Goal: Task Accomplishment & Management: Complete application form

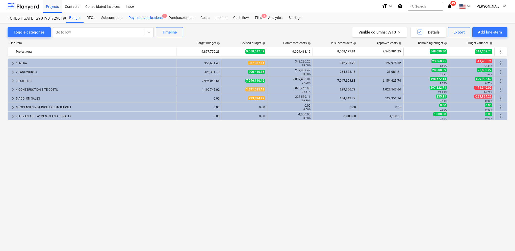
click at [146, 18] on div "Payment applications 1" at bounding box center [145, 18] width 40 height 10
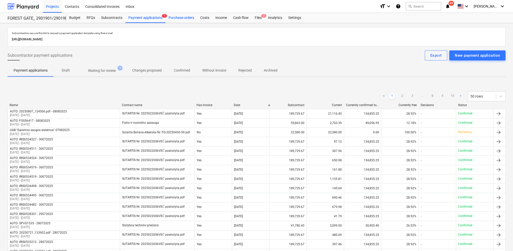
click at [186, 19] on div "Purchase orders" at bounding box center [182, 18] width 32 height 10
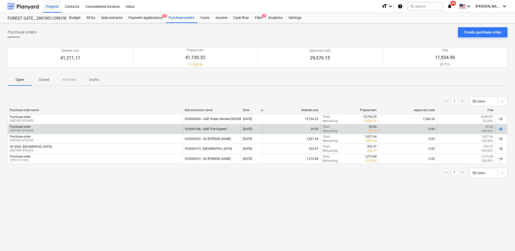
click at [215, 129] on div "929000188 - UAB "Fire Experts"" at bounding box center [211, 129] width 58 height 9
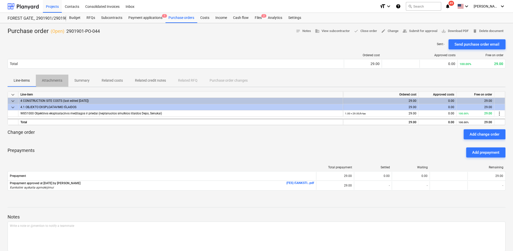
click at [61, 83] on p "Attachments" at bounding box center [52, 80] width 20 height 5
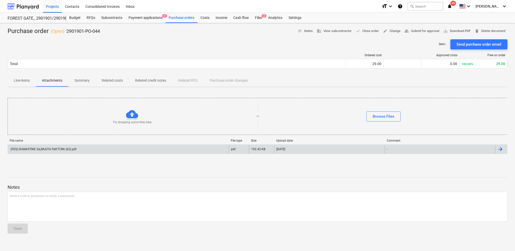
click at [53, 148] on div "(FES) IŠANKSTINĖ SĄSKAITA FAKTŪRA (62).pdf" at bounding box center [43, 150] width 67 height 4
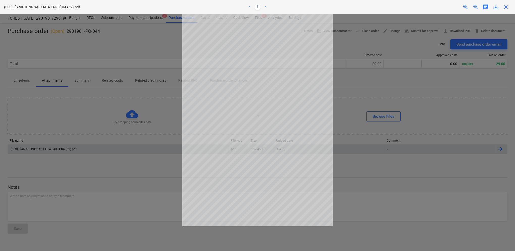
click at [129, 54] on div at bounding box center [257, 132] width 515 height 237
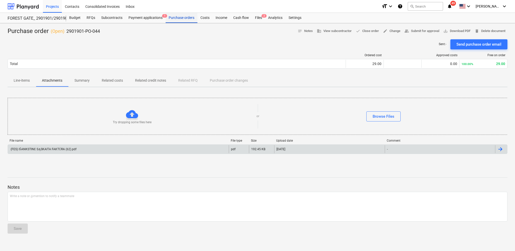
click at [183, 20] on div "Purchase orders" at bounding box center [182, 18] width 32 height 10
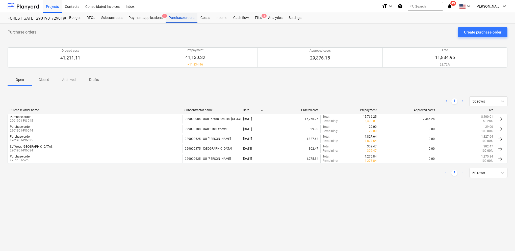
click at [183, 20] on div "Purchase orders" at bounding box center [182, 18] width 32 height 10
click at [496, 32] on div "Create purchase order" at bounding box center [482, 32] width 37 height 7
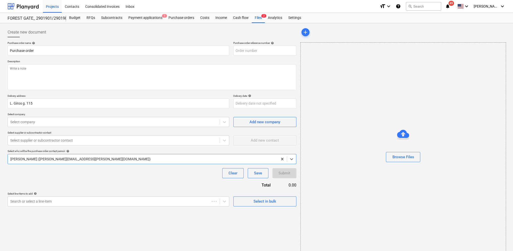
type textarea "x"
type input "2901901-PO-048"
click at [407, 159] on div "Browse Files" at bounding box center [403, 157] width 22 height 7
type textarea "x"
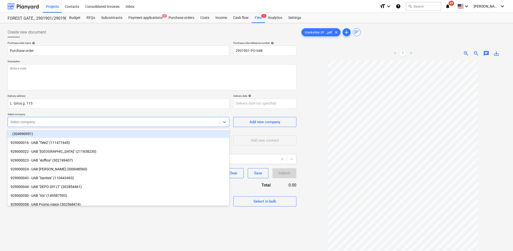
click at [33, 123] on div at bounding box center [113, 122] width 207 height 5
type input "gara"
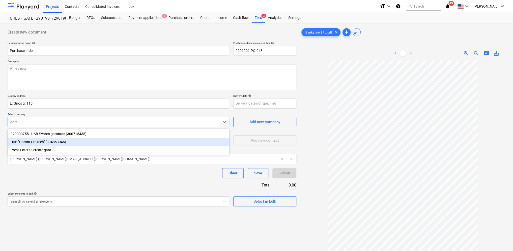
click at [33, 142] on div "UAB "Garant ProTech" (304863046)" at bounding box center [119, 142] width 222 height 8
type textarea "x"
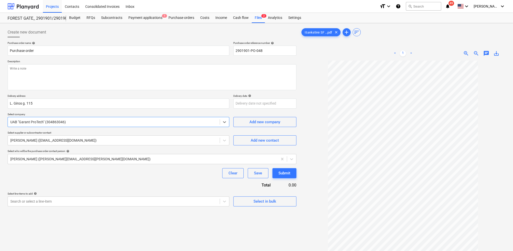
type textarea "x"
click at [76, 202] on body "Projects Contacts Consolidated Invoices Inbox format_size keyboard_arrow_down h…" at bounding box center [256, 125] width 513 height 251
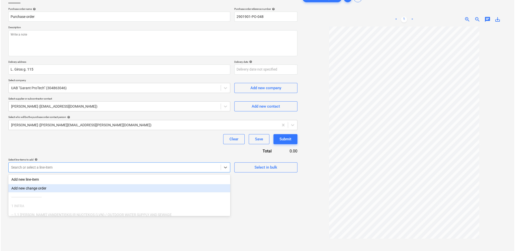
scroll to position [36, 0]
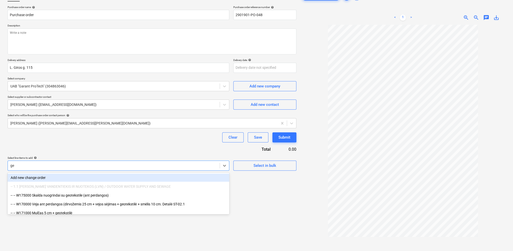
type input "ges"
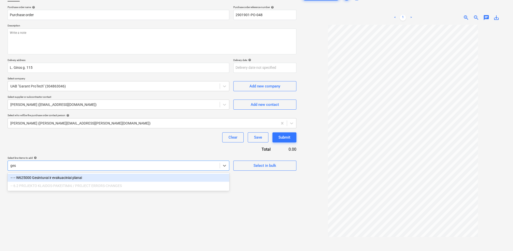
click at [74, 178] on div "-- -- W625000 Gesintuvai ir evakuaciniai planai" at bounding box center [119, 178] width 222 height 8
type textarea "x"
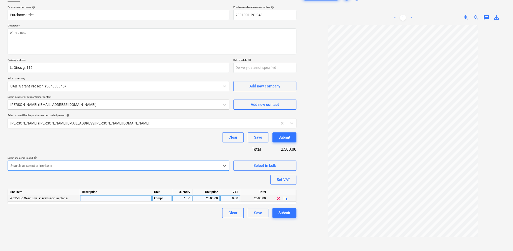
type textarea "x"
click at [210, 198] on div "2,500.00" at bounding box center [206, 199] width 23 height 6
click at [190, 199] on div "1.00" at bounding box center [182, 199] width 16 height 6
type input "vnt"
type textarea "x"
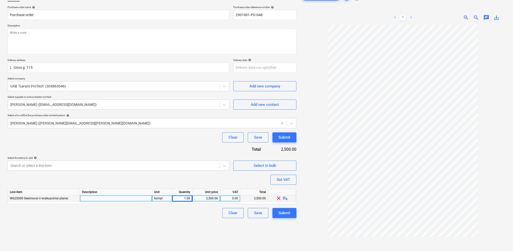
click at [193, 218] on div "Create new document Purchase order name help Purchase order Purchase order refe…" at bounding box center [152, 126] width 293 height 274
click at [188, 198] on div "1.00" at bounding box center [182, 199] width 16 height 6
type input "0.2"
type textarea "x"
click at [196, 220] on div "Create new document Purchase order name help Purchase order Purchase order refe…" at bounding box center [152, 126] width 293 height 274
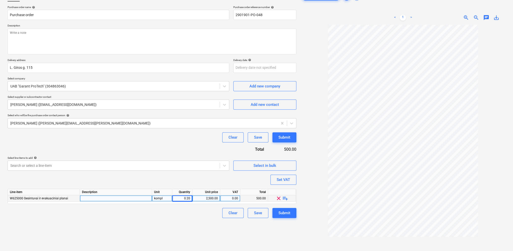
click at [190, 198] on div "0.20" at bounding box center [182, 199] width 16 height 6
click at [191, 198] on input "0.2" at bounding box center [182, 199] width 20 height 6
type input "0.25"
type textarea "x"
click at [205, 216] on div "Clear Save Submit" at bounding box center [152, 213] width 289 height 10
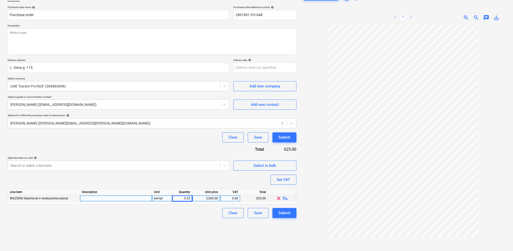
click at [191, 200] on div "0.25" at bounding box center [182, 199] width 20 height 6
click at [191, 200] on input "0.25" at bounding box center [182, 199] width 20 height 6
type input "0.28"
type textarea "x"
click at [195, 216] on div "Clear Save Submit" at bounding box center [152, 213] width 289 height 10
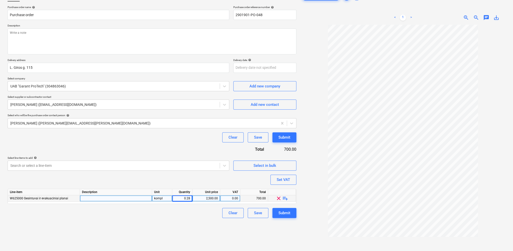
click at [189, 199] on div "0.28" at bounding box center [182, 199] width 16 height 6
click at [191, 198] on input "0.28" at bounding box center [182, 199] width 20 height 6
type input "0.29"
type textarea "x"
click at [187, 222] on div "Create new document Purchase order name help Purchase order Purchase order refe…" at bounding box center [152, 126] width 293 height 274
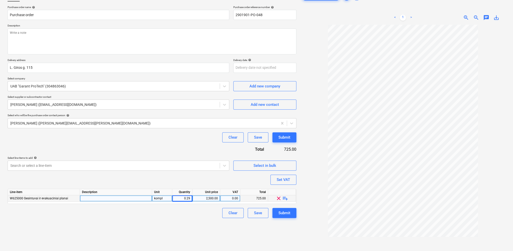
click at [190, 199] on div "0.29" at bounding box center [182, 199] width 16 height 6
click at [190, 199] on input "0.29" at bounding box center [182, 199] width 20 height 6
type input "0.3"
type textarea "x"
click at [190, 226] on div "Create new document Purchase order name help Purchase order Purchase order refe…" at bounding box center [152, 126] width 293 height 274
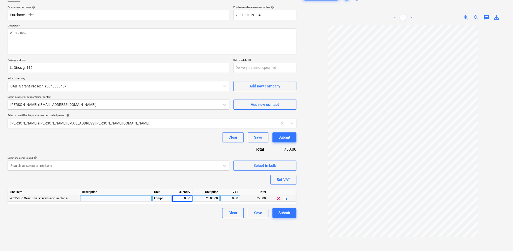
click at [190, 199] on div "0.30" at bounding box center [182, 199] width 16 height 6
click at [190, 199] on input "0.3" at bounding box center [182, 199] width 20 height 6
type input "0.35"
type textarea "x"
click at [203, 227] on div "Create new document Purchase order name help Purchase order Purchase order refe…" at bounding box center [152, 126] width 293 height 274
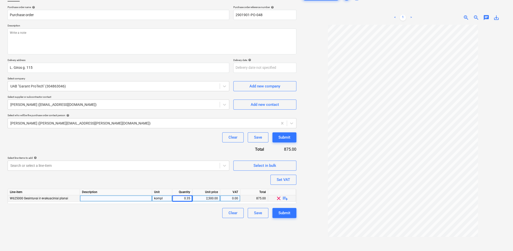
click at [191, 198] on div "0.35" at bounding box center [182, 199] width 20 height 6
click at [191, 198] on input "0.35" at bounding box center [182, 199] width 20 height 6
type input "0.32"
type textarea "x"
click at [190, 213] on div "Clear Save Submit" at bounding box center [152, 213] width 289 height 10
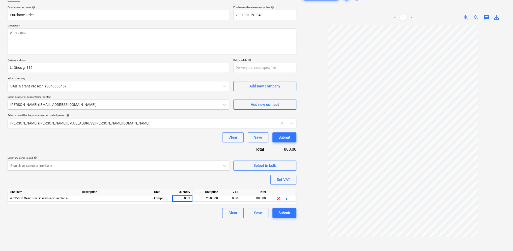
click at [192, 217] on div "Clear Save Submit" at bounding box center [152, 213] width 289 height 10
click at [190, 198] on div "0.32" at bounding box center [182, 199] width 20 height 6
click at [190, 198] on input "0.32" at bounding box center [182, 199] width 20 height 6
type input "0.31"
type textarea "x"
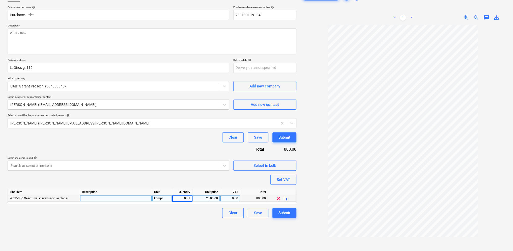
click at [188, 224] on div "Create new document Purchase order name help Purchase order Purchase order refe…" at bounding box center [152, 126] width 293 height 274
click at [191, 198] on div "0.31" at bounding box center [182, 199] width 20 height 6
click at [190, 199] on input "0.31" at bounding box center [182, 199] width 20 height 6
type input "0.305"
type textarea "x"
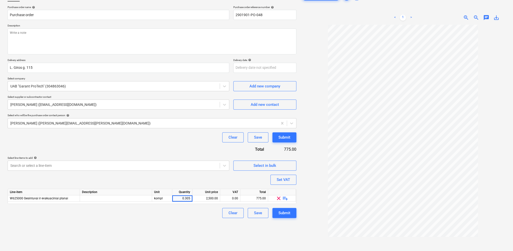
click at [212, 214] on div "Clear Save Submit" at bounding box center [152, 213] width 289 height 10
click at [191, 197] on div "0.31" at bounding box center [182, 199] width 20 height 6
click at [190, 200] on input "0.305" at bounding box center [182, 199] width 20 height 6
type input "0.303"
type textarea "x"
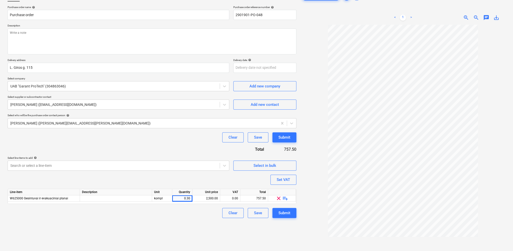
click at [196, 226] on div "Create new document Purchase order name help Purchase order Purchase order refe…" at bounding box center [152, 126] width 293 height 274
click at [190, 198] on div "0.30" at bounding box center [182, 199] width 20 height 6
click at [190, 198] on input "0.303" at bounding box center [182, 199] width 20 height 6
type input "0.304"
type textarea "x"
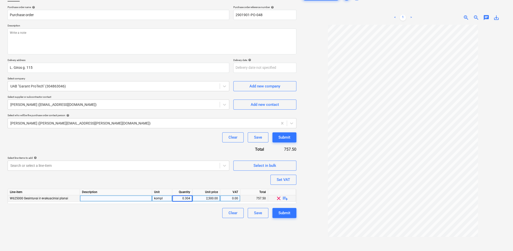
click at [200, 220] on div "Create new document Purchase order name help Purchase order Purchase order refe…" at bounding box center [152, 126] width 293 height 274
click at [190, 198] on div "0.30" at bounding box center [182, 199] width 16 height 6
click at [190, 198] on input "0.304" at bounding box center [182, 199] width 20 height 6
type input "0.3035"
type textarea "x"
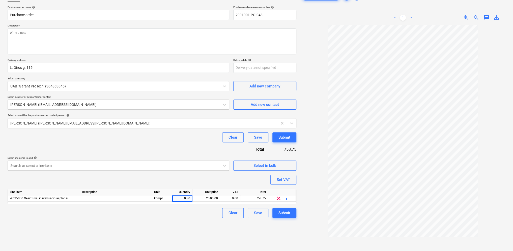
click at [194, 222] on div "Create new document Purchase order name help Purchase order Purchase order refe…" at bounding box center [152, 126] width 293 height 274
click at [191, 200] on div "0.30" at bounding box center [182, 199] width 20 height 6
click at [191, 199] on input "0.3035" at bounding box center [182, 199] width 20 height 6
type input "0.3033"
type textarea "x"
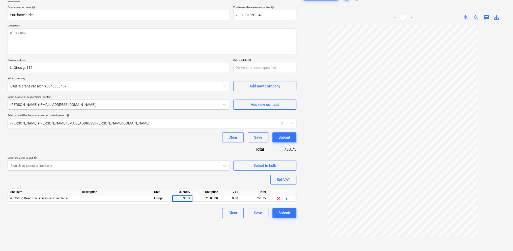
click at [191, 220] on div "Create new document Purchase order name help Purchase order Purchase order refe…" at bounding box center [152, 126] width 293 height 274
click at [190, 198] on div "0.30" at bounding box center [182, 199] width 20 height 6
click at [190, 198] on input "0.3033" at bounding box center [182, 199] width 20 height 6
type input "0.3034"
click at [207, 221] on div "Create new document Purchase order name help Purchase order Purchase order refe…" at bounding box center [152, 126] width 293 height 274
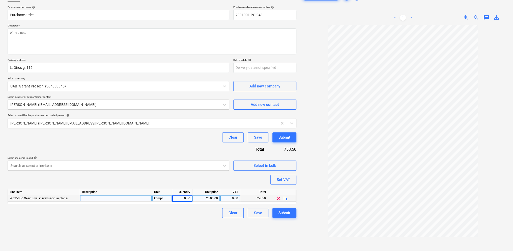
click at [197, 228] on div "Create new document Purchase order name help Purchase order Purchase order refe…" at bounding box center [152, 126] width 293 height 274
click at [289, 215] on div "Submit" at bounding box center [285, 213] width 12 height 7
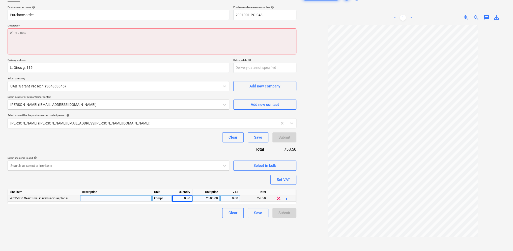
click at [30, 33] on textarea at bounding box center [152, 42] width 289 height 26
type textarea "x"
type textarea "I"
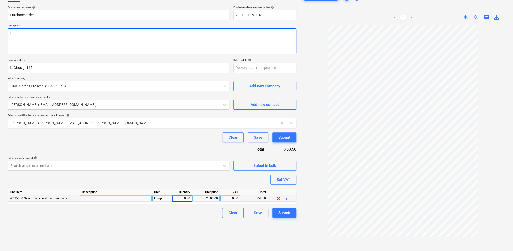
type textarea "x"
type textarea "Iš"
type textarea "x"
type textarea "Iša"
type textarea "x"
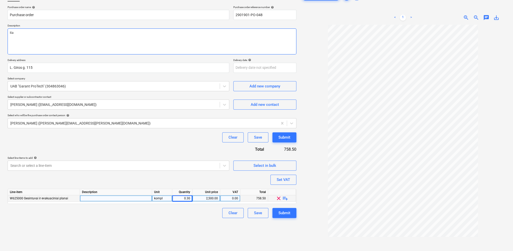
type textarea "Išan"
type textarea "x"
type textarea "Išank"
type textarea "x"
type textarea "Išanks"
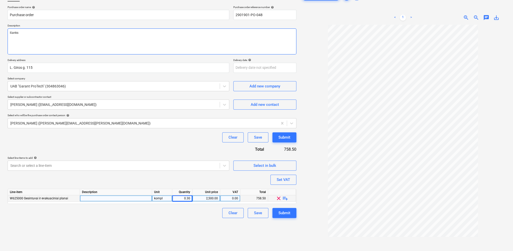
type textarea "x"
type textarea "Išankst"
type textarea "x"
type textarea "Išanksti"
type textarea "x"
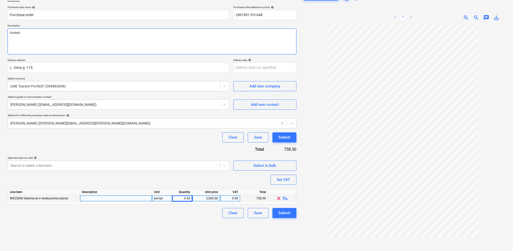
type textarea "Išankstin"
type textarea "x"
type textarea "Išankstinė"
type textarea "x"
type textarea "Išankstinė"
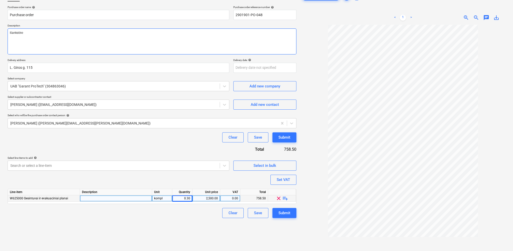
type textarea "x"
type textarea "Išankstinė s"
type textarea "x"
type textarea "Išankstinė są"
type textarea "x"
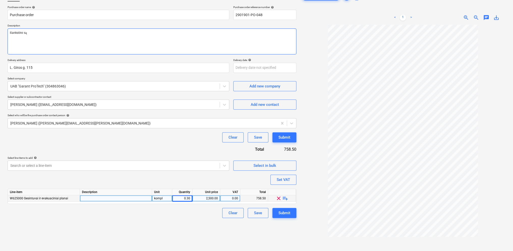
type textarea "Išankstinė sąs"
type textarea "x"
type textarea "Išankstinė sąsk"
type textarea "x"
type textarea "Išankstinė sąska"
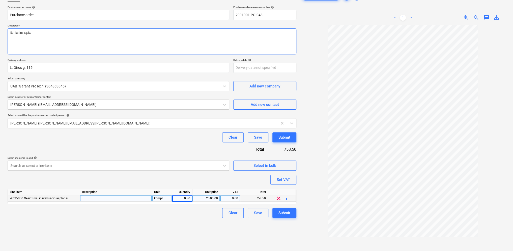
type textarea "x"
type textarea "Išankstinė sąskai"
type textarea "x"
type textarea "Išankstinė sąskait"
type textarea "x"
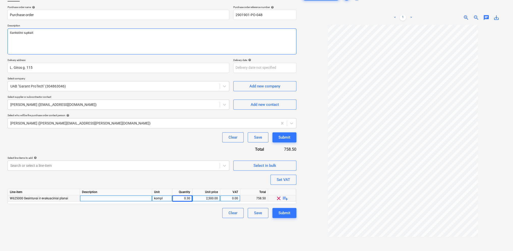
type textarea "Išankstinė sąskaita"
type textarea "x"
type textarea "Išankstinė sąskaita"
type textarea "x"
type textarea "Išankstinė sąskaita u"
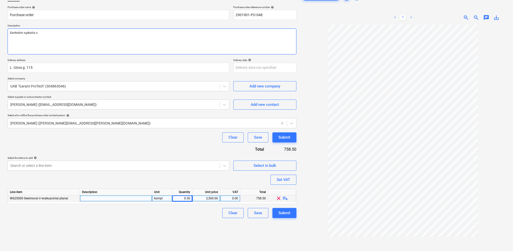
type textarea "x"
type textarea "Išankstinė sąskaita už"
type textarea "x"
type textarea "Išankstinė sąskaita už"
type textarea "x"
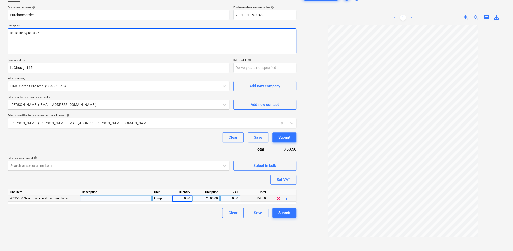
type textarea "Išankstinė sąskaita už g"
type textarea "x"
type textarea "Išankstinė sąskaita už ge"
type textarea "x"
type textarea "Išankstinė sąskaita už ges"
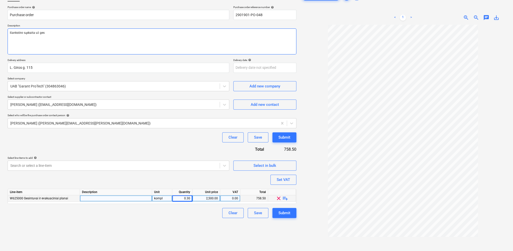
type textarea "x"
type textarea "Išankstinė sąskaita už gesi"
type textarea "x"
type textarea "Išankstinė sąskaita už gesin"
type textarea "x"
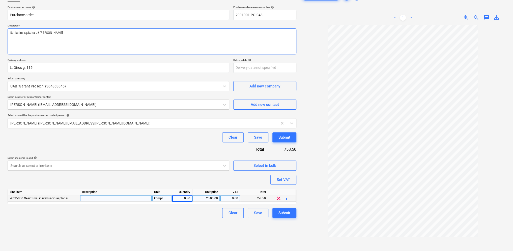
type textarea "Išankstinė sąskaita už gesint"
type textarea "x"
type textarea "Išankstinė sąskaita už gesintu"
type textarea "x"
type textarea "Išankstinė sąskaita už gesintuv"
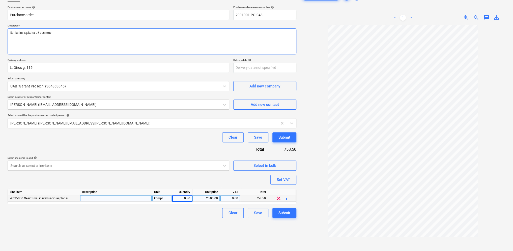
type textarea "x"
type textarea "Išankstinė sąskaita už gesintuvu"
type textarea "x"
type textarea "Išankstinė sąskaita už gesintuvus"
click at [465, 17] on span "zoom_in" at bounding box center [466, 18] width 6 height 6
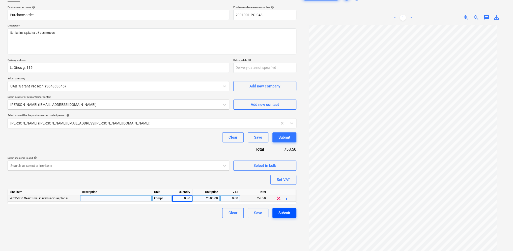
click at [286, 213] on div "Submit" at bounding box center [285, 213] width 12 height 7
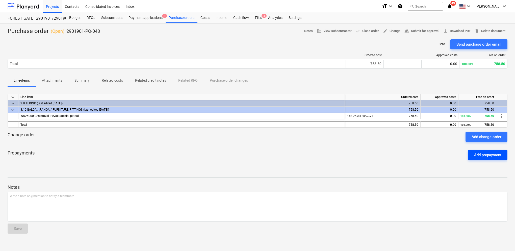
click at [491, 156] on div "Add prepayment" at bounding box center [487, 155] width 27 height 7
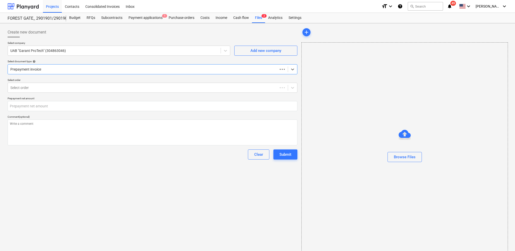
type textarea "x"
type input "0.00"
click at [410, 158] on div "Browse Files" at bounding box center [403, 157] width 22 height 7
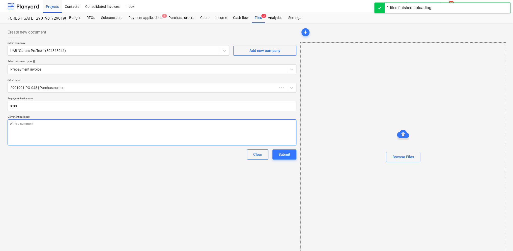
type textarea "x"
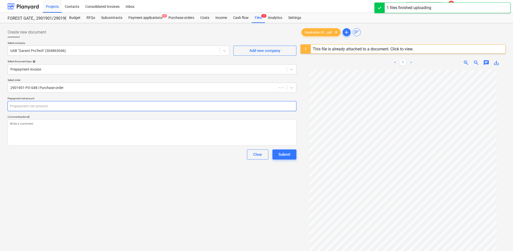
click at [32, 103] on input "text" at bounding box center [152, 106] width 289 height 10
type textarea "x"
type input "7"
type textarea "x"
type input "75"
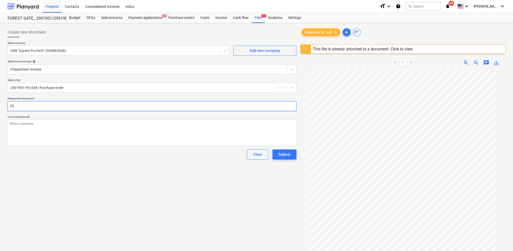
type textarea "x"
type input "758"
type textarea "x"
type input "758."
type textarea "x"
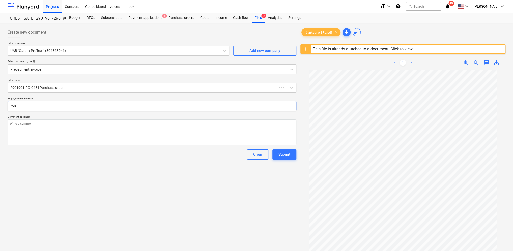
type input "758.5"
type textarea "x"
type input "758.50"
click at [59, 179] on div "Create new document Select company UAB "Garant ProTech" (304863046) Add new com…" at bounding box center [152, 167] width 293 height 284
click at [287, 153] on div "Submit" at bounding box center [285, 154] width 12 height 7
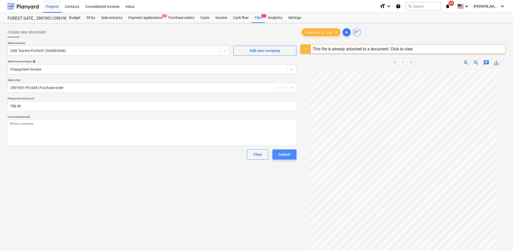
type textarea "x"
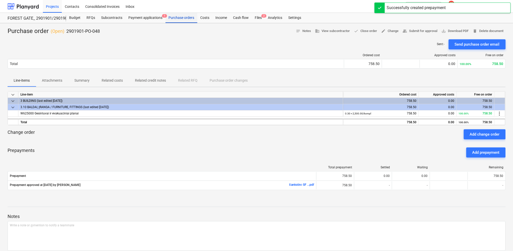
click at [186, 20] on div "Purchase orders" at bounding box center [182, 18] width 32 height 10
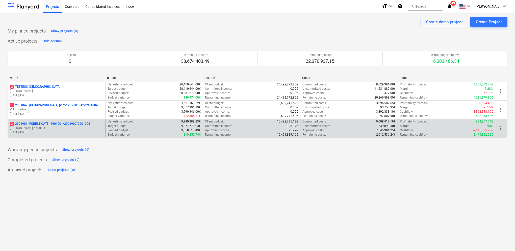
click at [28, 129] on p "[PERSON_NAME] Karalius" at bounding box center [56, 128] width 93 height 4
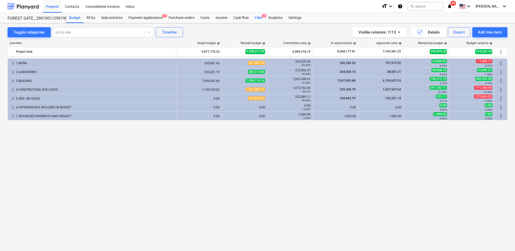
click at [260, 17] on div "Files 2" at bounding box center [258, 18] width 13 height 10
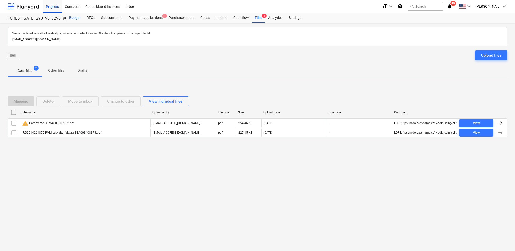
click at [74, 18] on div "Budget" at bounding box center [74, 18] width 17 height 10
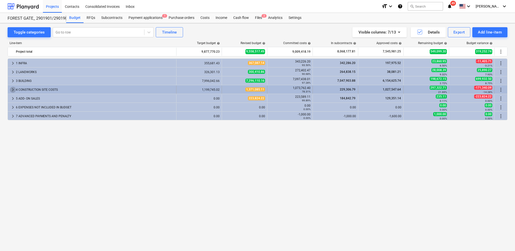
click at [12, 90] on span "keyboard_arrow_right" at bounding box center [13, 90] width 6 height 6
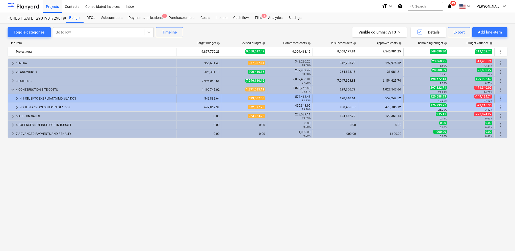
click at [16, 100] on span "keyboard_arrow_right" at bounding box center [17, 99] width 6 height 6
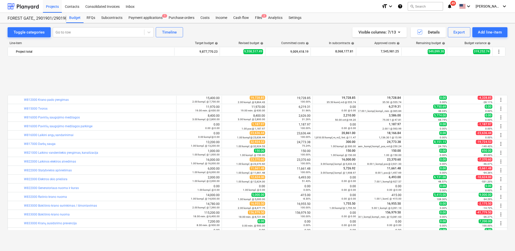
scroll to position [76, 0]
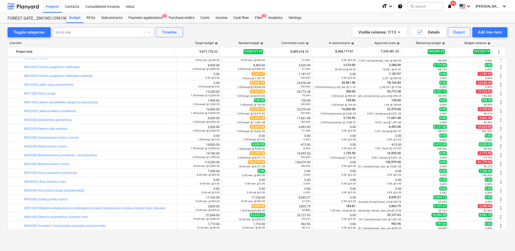
click at [100, 33] on div at bounding box center [99, 32] width 86 height 5
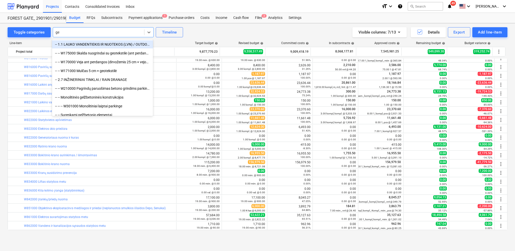
type input "ges"
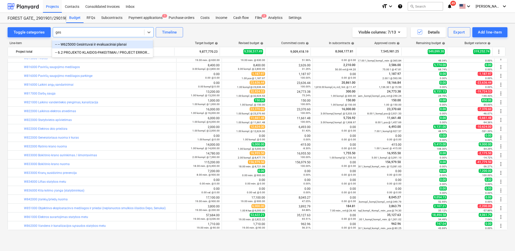
click at [94, 44] on div "-- -- W625000 Gesintuvai ir evakuaciniai planai" at bounding box center [102, 44] width 101 height 8
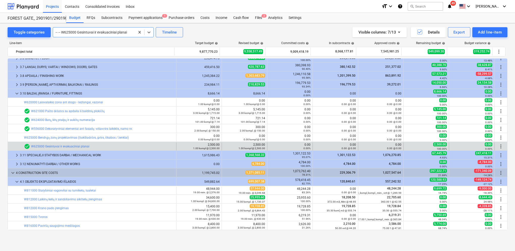
scroll to position [159, 0]
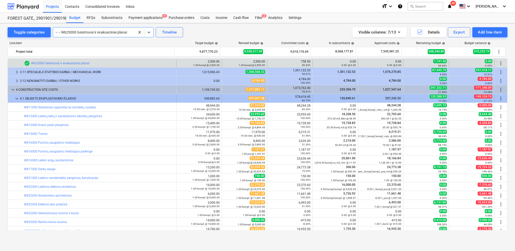
click at [18, 97] on span "keyboard_arrow_down" at bounding box center [17, 99] width 6 height 6
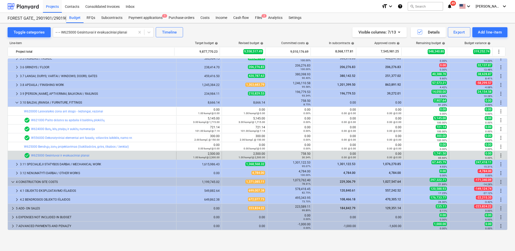
scroll to position [67, 0]
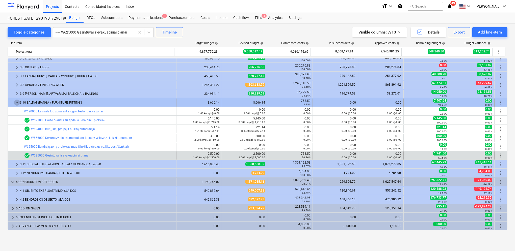
click at [16, 100] on span "keyboard_arrow_down" at bounding box center [17, 103] width 6 height 6
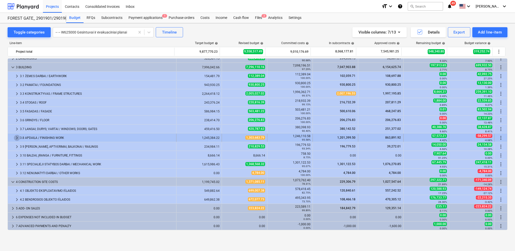
click at [14, 137] on span "keyboard_arrow_right" at bounding box center [17, 138] width 6 height 6
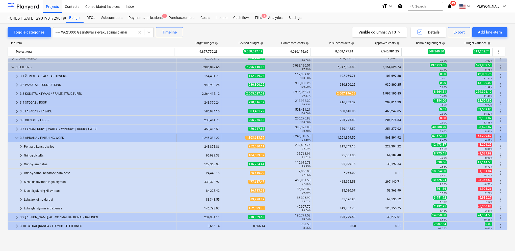
click at [16, 137] on span "keyboard_arrow_down" at bounding box center [17, 138] width 6 height 6
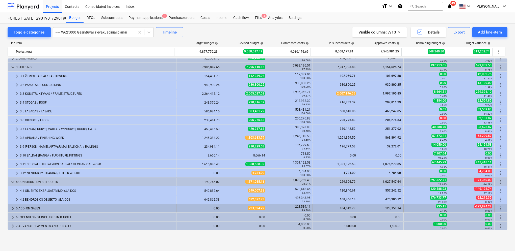
click at [12, 207] on span "keyboard_arrow_right" at bounding box center [13, 209] width 6 height 6
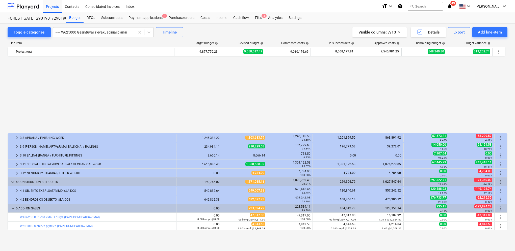
scroll to position [102, 0]
